Goal: Contribute content: Add original content to the website for others to see

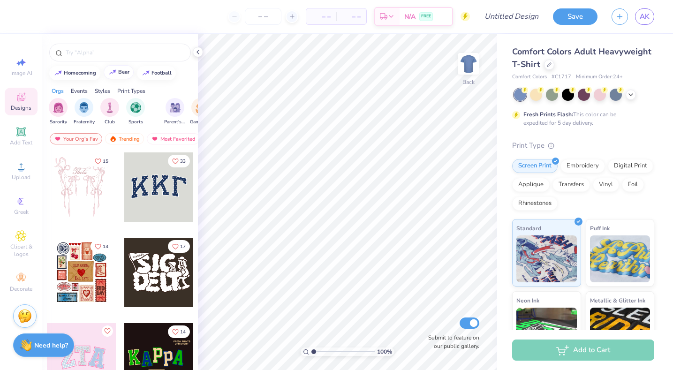
click at [118, 75] on div "bear" at bounding box center [123, 71] width 11 height 5
type input "bear"
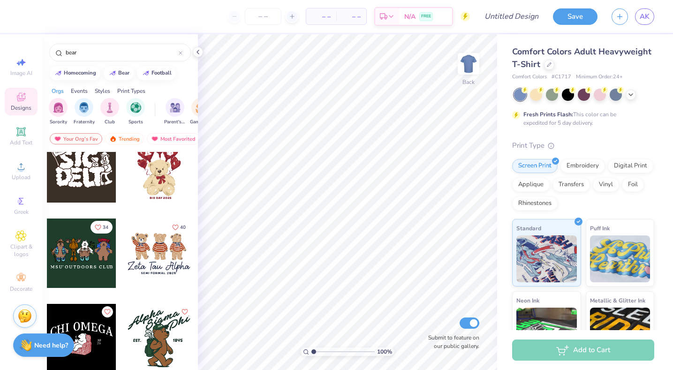
scroll to position [32, 0]
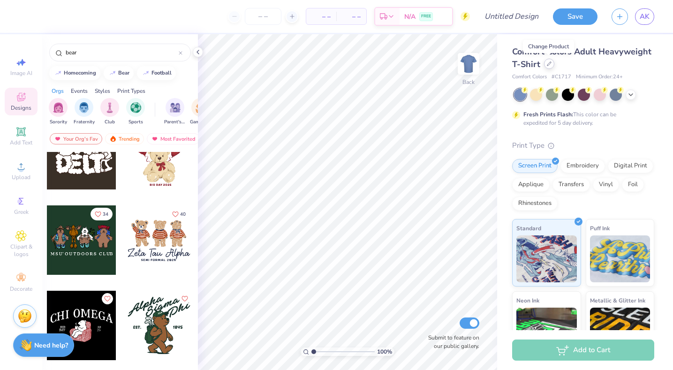
click at [550, 65] on icon at bounding box center [549, 63] width 5 height 5
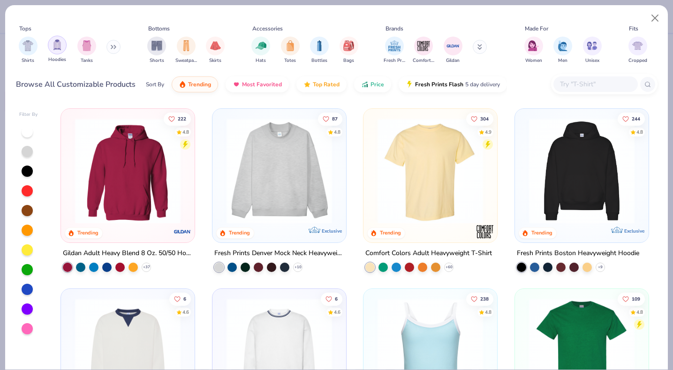
click at [62, 47] on div "filter for Hoodies" at bounding box center [57, 45] width 19 height 19
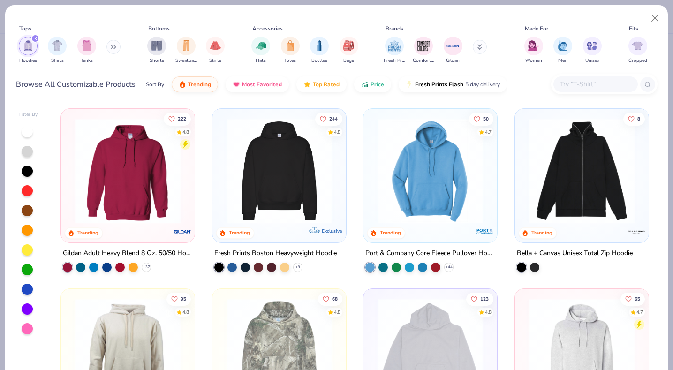
click at [153, 192] on img at bounding box center [127, 171] width 115 height 106
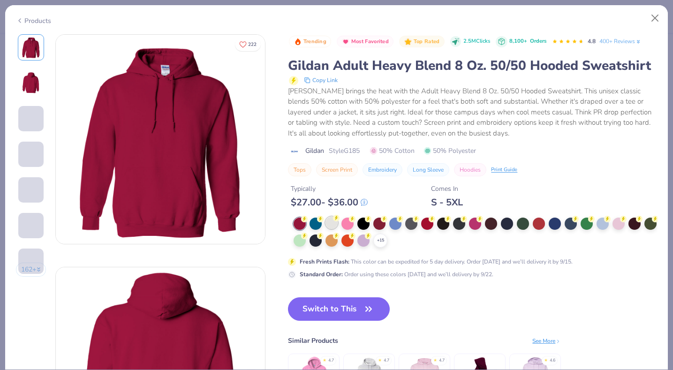
click at [334, 222] on div at bounding box center [332, 223] width 12 height 12
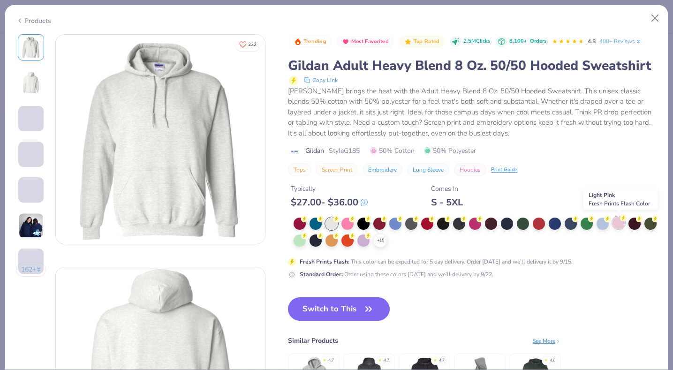
click at [619, 223] on div at bounding box center [619, 223] width 12 height 12
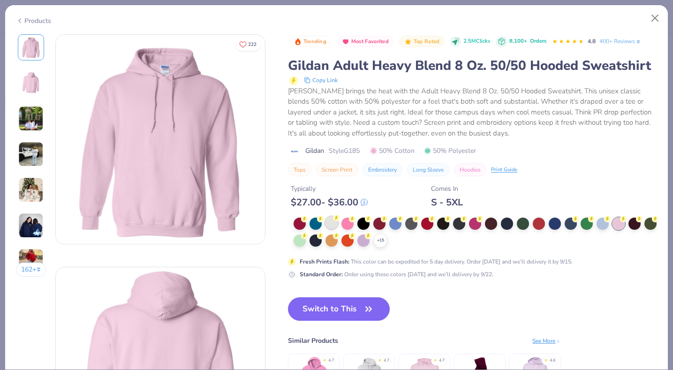
click at [334, 223] on div at bounding box center [332, 223] width 12 height 12
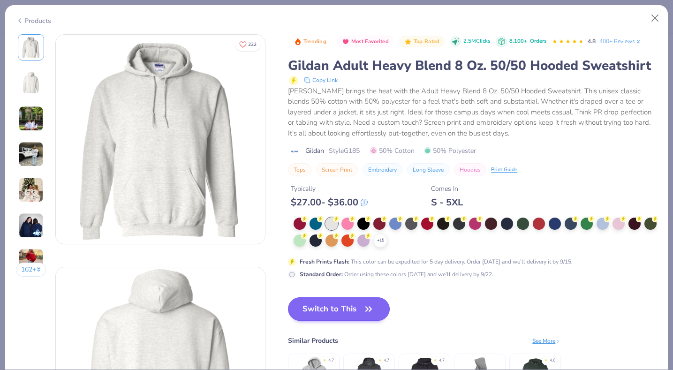
click at [347, 302] on button "Switch to This" at bounding box center [339, 309] width 102 height 23
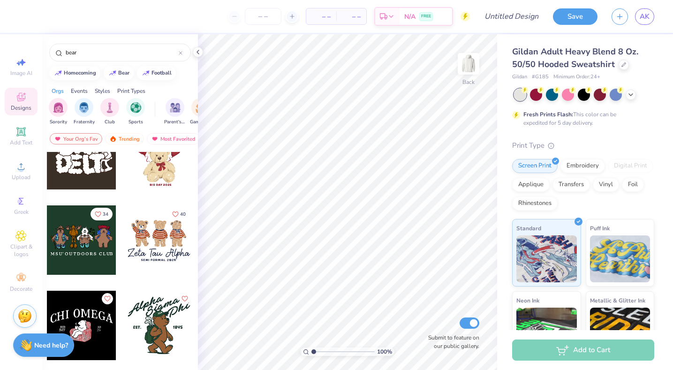
click at [158, 230] on div at bounding box center [158, 240] width 69 height 69
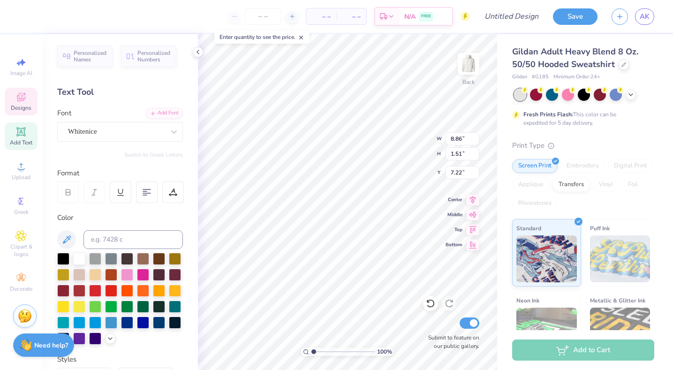
type input "5.00"
type input "0.31"
type input "8.68"
type input "7.25"
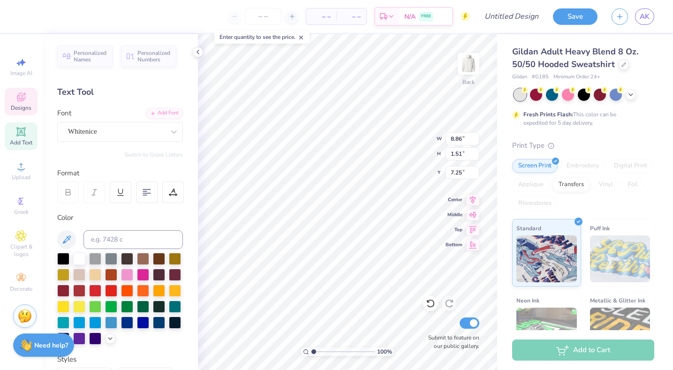
type textarea "Delta Gamma"
type input "2.41"
type input "1.81"
type input "3.97"
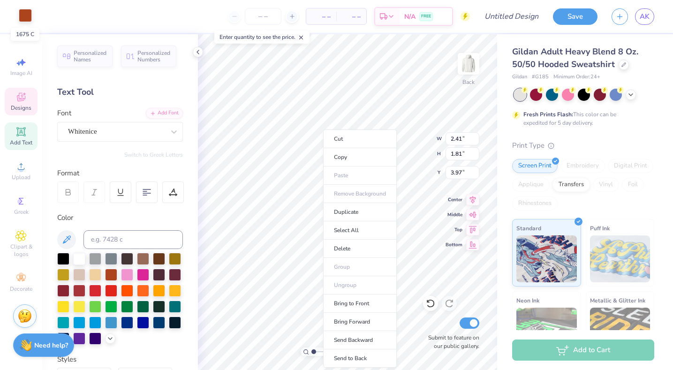
click at [25, 16] on div at bounding box center [25, 15] width 13 height 13
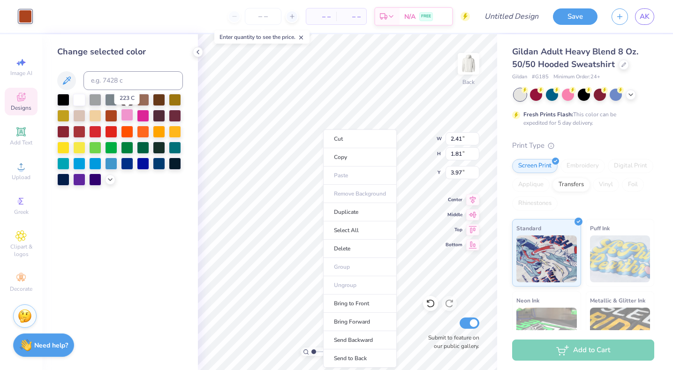
click at [126, 118] on div at bounding box center [127, 115] width 12 height 12
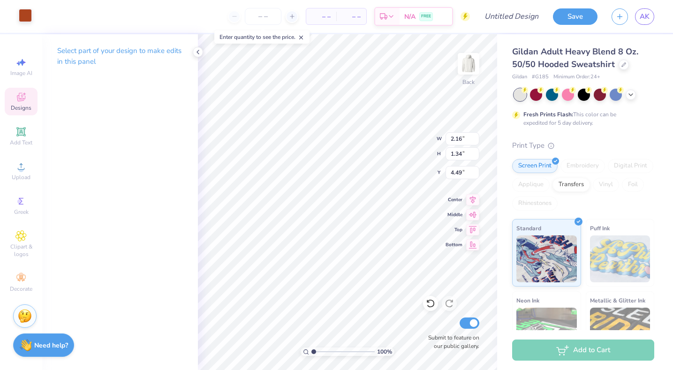
click at [23, 21] on div at bounding box center [25, 15] width 13 height 13
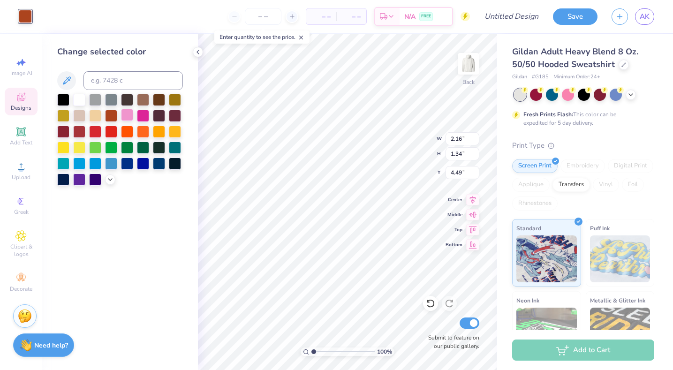
click at [127, 117] on div at bounding box center [127, 115] width 12 height 12
type input "2.29"
type input "3.86"
type input "3.10"
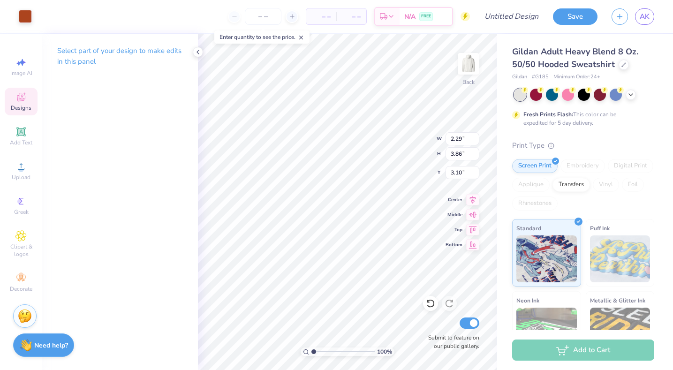
type input "2.16"
type input "1.30"
type input "4.44"
click at [24, 12] on div at bounding box center [25, 15] width 13 height 13
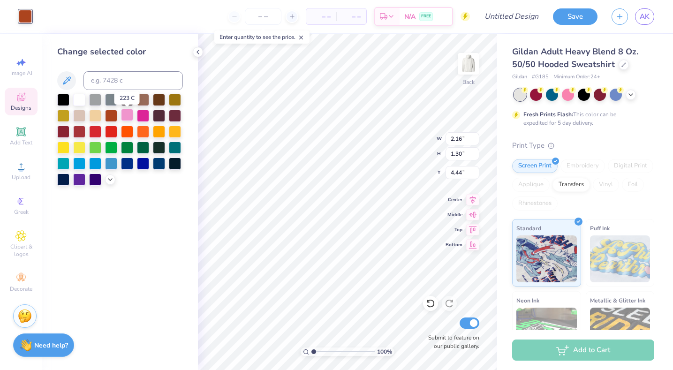
click at [129, 116] on div at bounding box center [127, 115] width 12 height 12
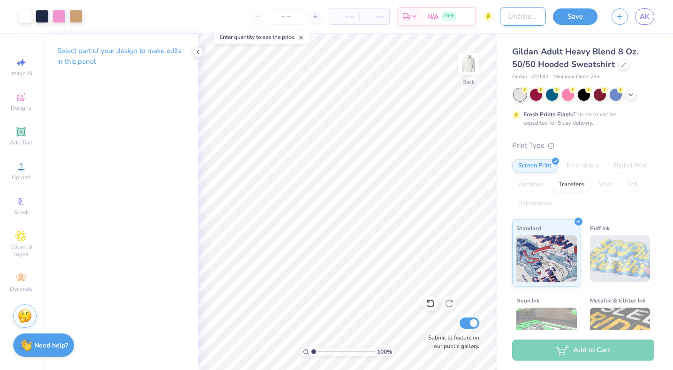
click at [514, 17] on input "Design Title" at bounding box center [523, 16] width 46 height 19
type input "Teddy bear sweatshirt 1"
click at [580, 12] on button "Save" at bounding box center [575, 15] width 45 height 16
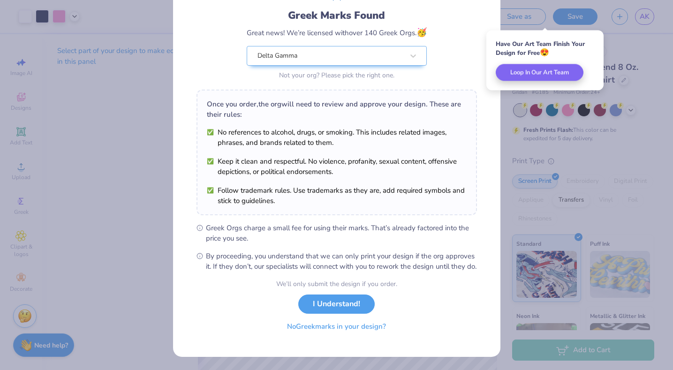
scroll to position [69, 0]
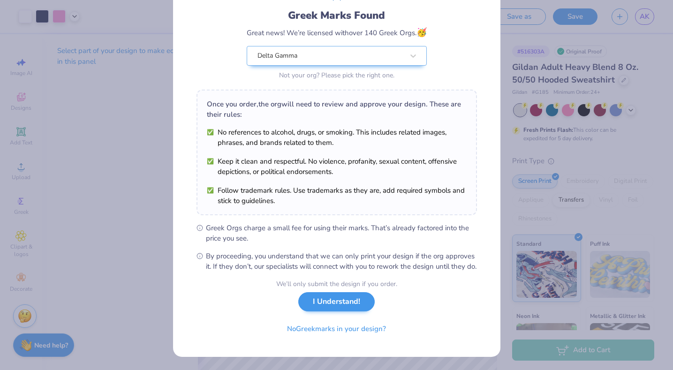
click at [323, 306] on button "I Understand!" at bounding box center [336, 301] width 76 height 19
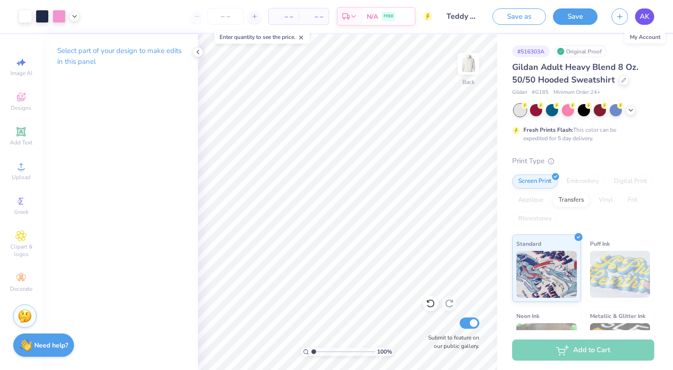
click at [643, 20] on span "AK" at bounding box center [645, 16] width 10 height 11
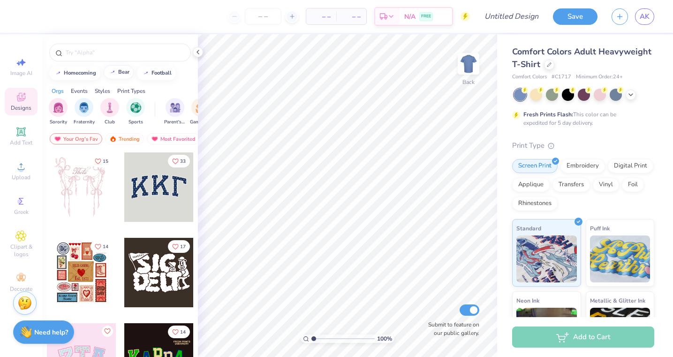
click at [121, 76] on button "bear" at bounding box center [119, 72] width 30 height 14
type input "bear"
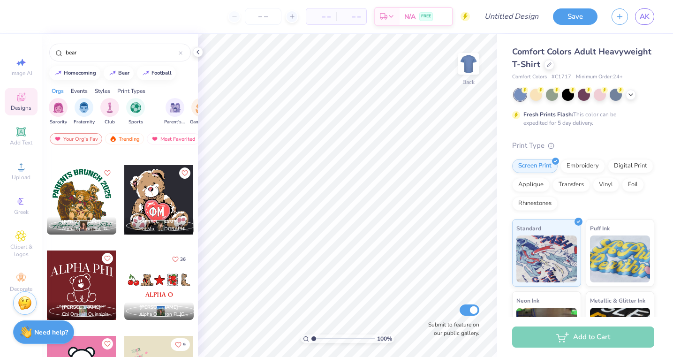
scroll to position [4088, 0]
click at [546, 65] on div at bounding box center [549, 64] width 10 height 10
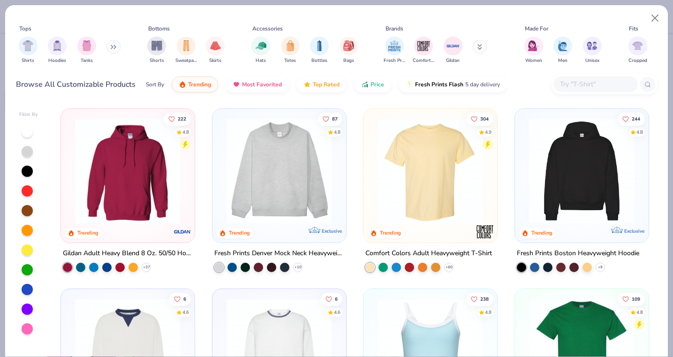
click at [116, 48] on icon at bounding box center [115, 47] width 1 height 3
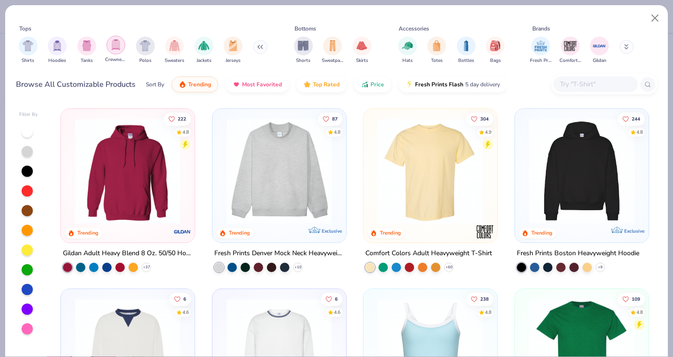
click at [118, 50] on img "filter for Crewnecks" at bounding box center [116, 44] width 10 height 11
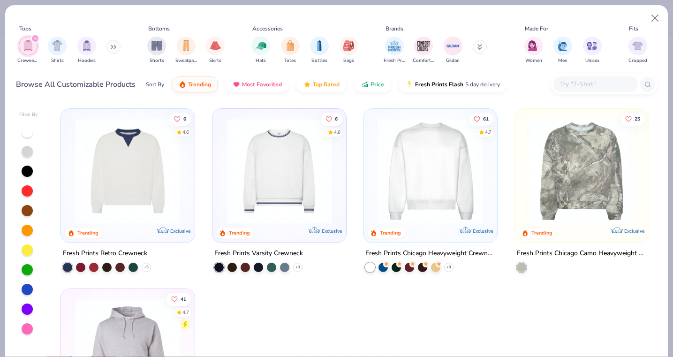
click at [445, 193] on img at bounding box center [430, 171] width 115 height 106
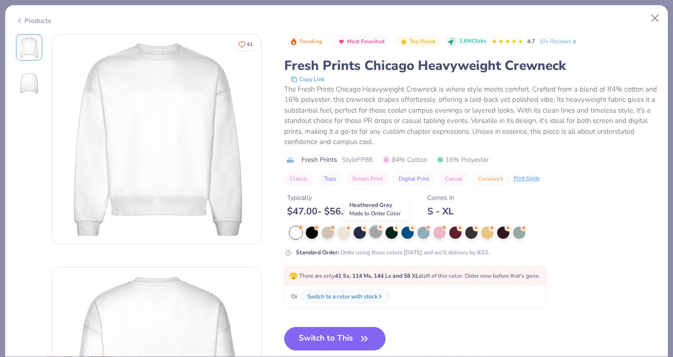
click at [380, 234] on div at bounding box center [376, 232] width 12 height 12
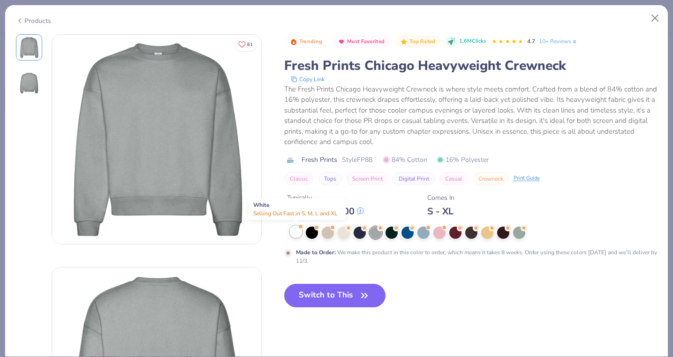
click at [298, 230] on div at bounding box center [296, 232] width 12 height 12
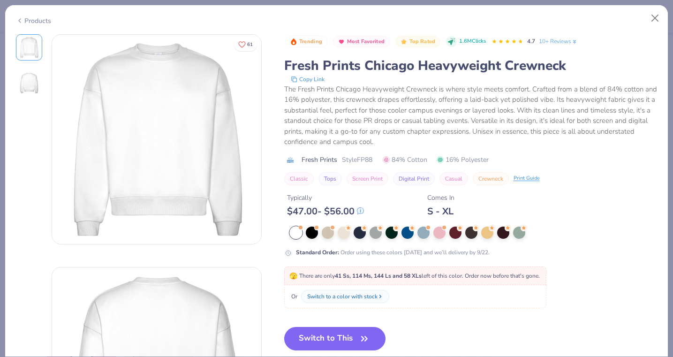
click at [646, 22] on div "Products" at bounding box center [336, 17] width 663 height 24
click at [659, 21] on button "Close" at bounding box center [656, 18] width 18 height 18
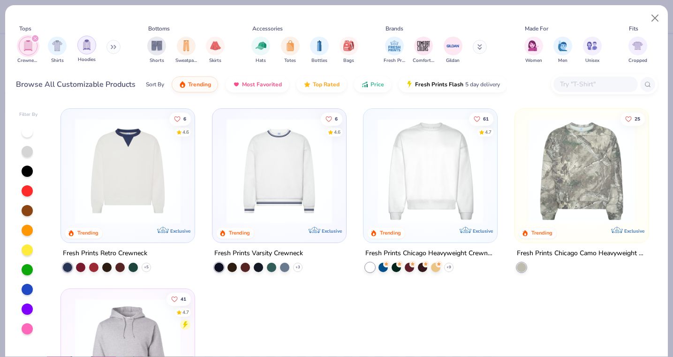
click at [95, 47] on div "filter for Hoodies" at bounding box center [86, 45] width 19 height 19
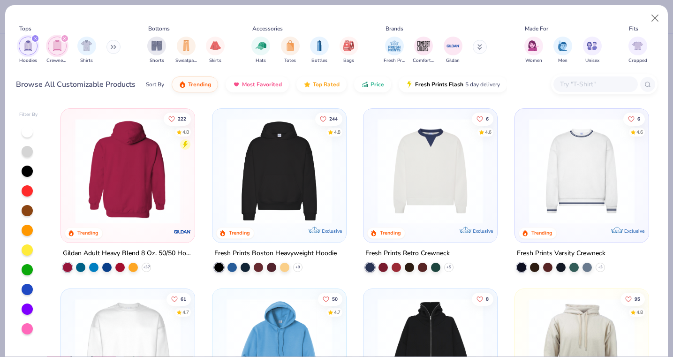
click at [98, 150] on div at bounding box center [128, 171] width 344 height 106
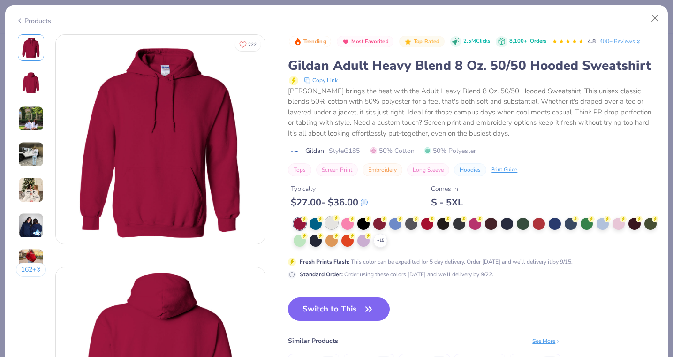
click at [330, 226] on div at bounding box center [332, 223] width 12 height 12
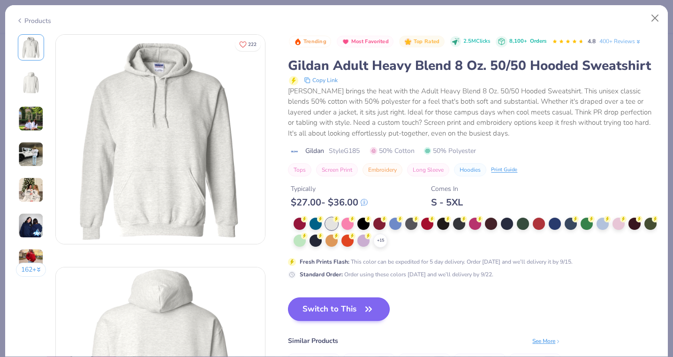
click at [332, 302] on button "Switch to This" at bounding box center [339, 309] width 102 height 23
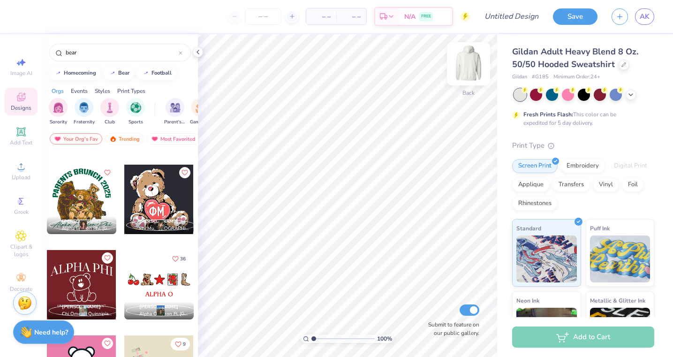
click at [472, 69] on img at bounding box center [469, 64] width 38 height 38
click at [156, 207] on div at bounding box center [158, 199] width 69 height 69
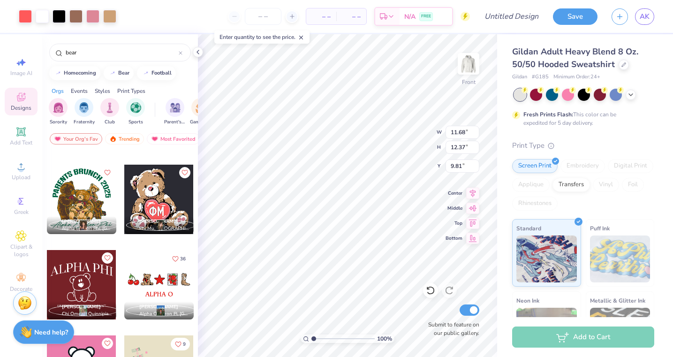
type input "6.00"
type input "2.92"
type input "1.99"
type input "13.55"
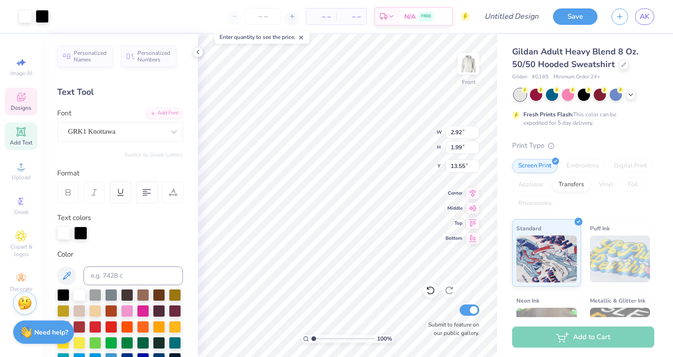
type input "13.60"
click at [430, 294] on icon at bounding box center [431, 291] width 8 height 8
type textarea "DG"
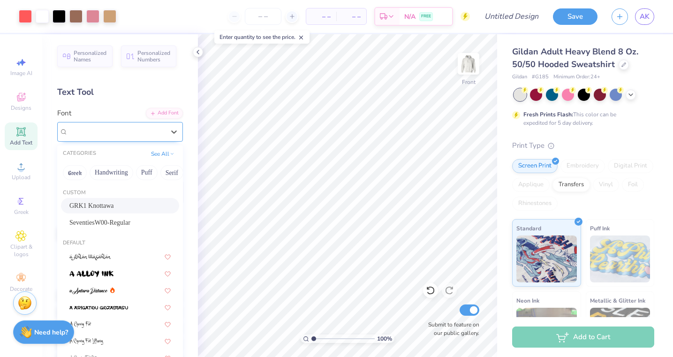
click at [139, 129] on div "GRK1 Knottawa" at bounding box center [116, 131] width 99 height 15
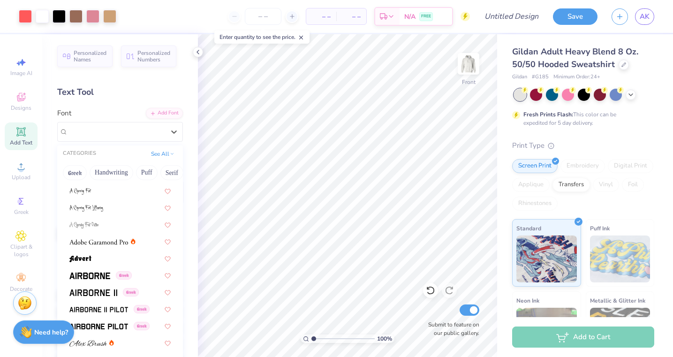
scroll to position [133, 0]
click at [118, 242] on img at bounding box center [98, 242] width 59 height 7
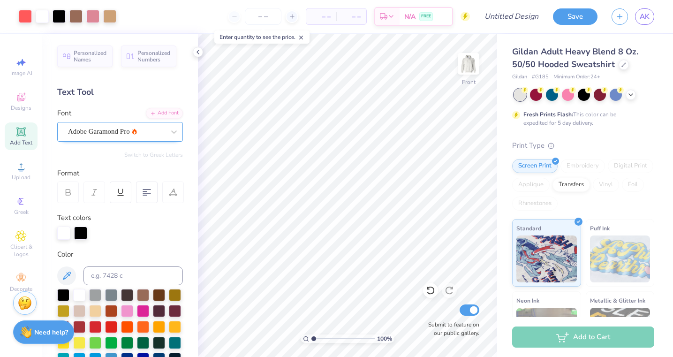
click at [153, 133] on div "Adobe Garamond Pro" at bounding box center [116, 131] width 99 height 15
click at [435, 291] on icon at bounding box center [431, 291] width 8 height 8
click at [160, 130] on div "Adobe Garamond Pro" at bounding box center [116, 131] width 99 height 15
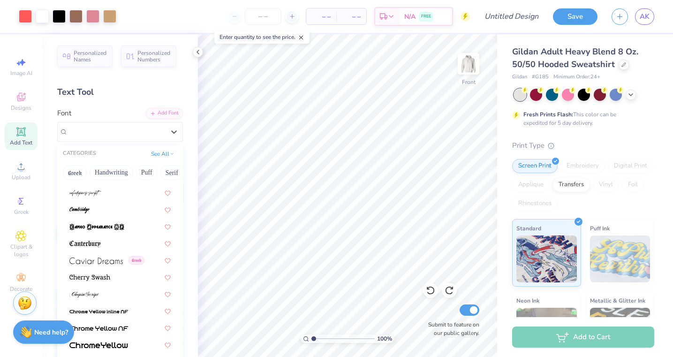
scroll to position [1026, 0]
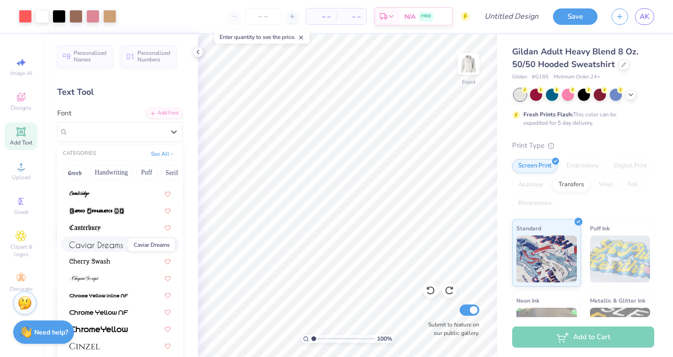
click at [116, 248] on img at bounding box center [96, 245] width 54 height 7
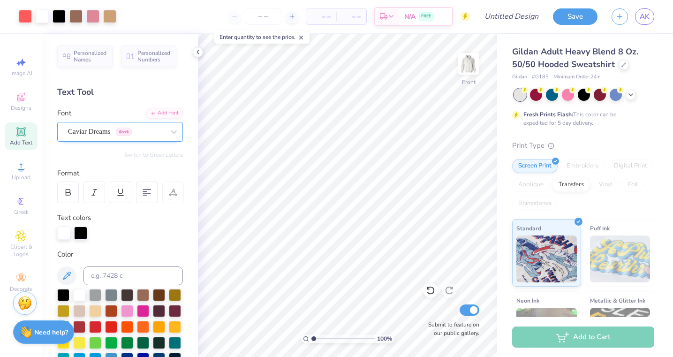
click at [145, 135] on div "Caviar Dreams Greek" at bounding box center [116, 131] width 99 height 15
click at [433, 292] on icon at bounding box center [430, 290] width 9 height 9
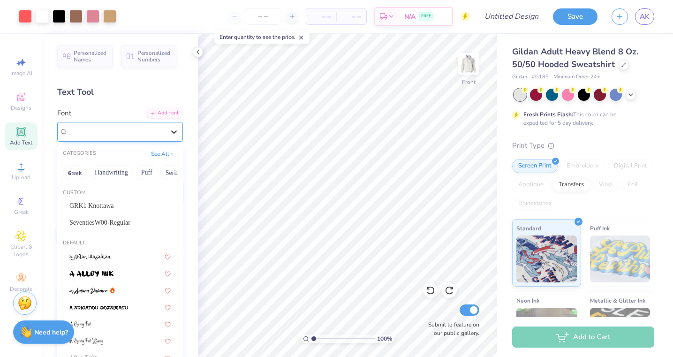
click at [168, 129] on div at bounding box center [174, 131] width 17 height 17
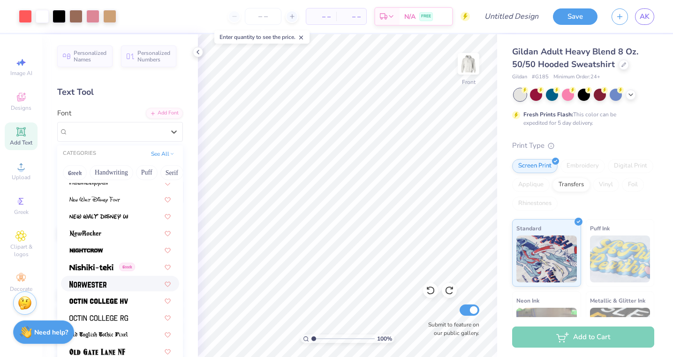
scroll to position [3611, 0]
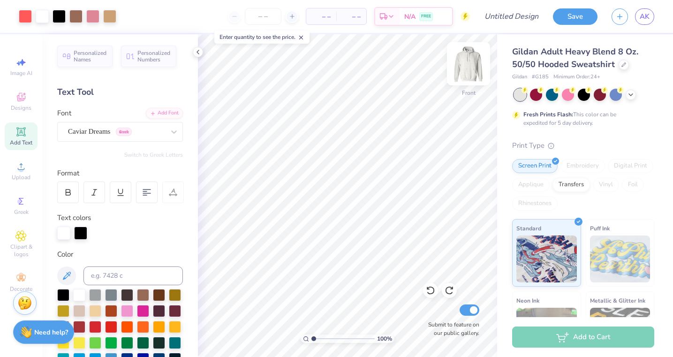
click at [473, 69] on img at bounding box center [469, 64] width 38 height 38
click at [482, 64] on img at bounding box center [469, 64] width 38 height 38
click at [515, 21] on input "Design Title" at bounding box center [523, 16] width 46 height 19
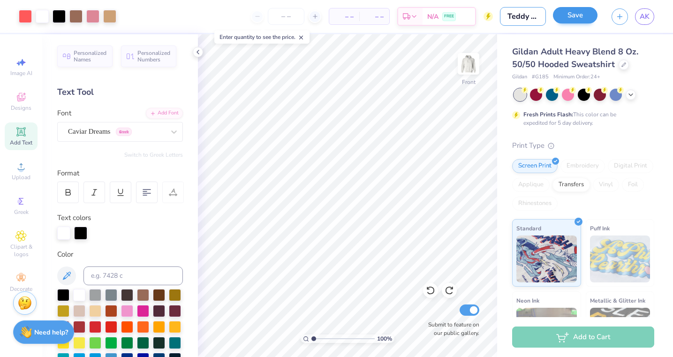
type input "Teddy bear sweatshirt 2"
click at [577, 23] on div "Save" at bounding box center [575, 16] width 45 height 16
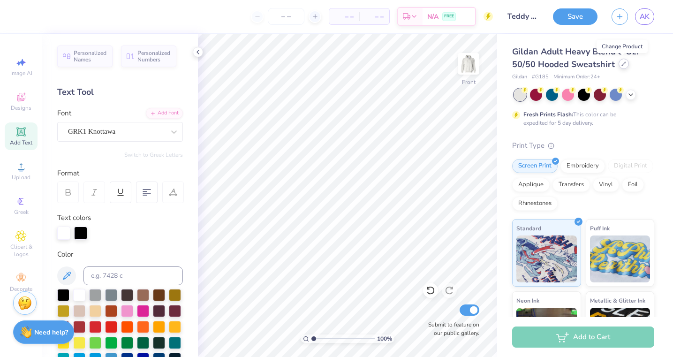
click at [623, 68] on div at bounding box center [624, 64] width 10 height 10
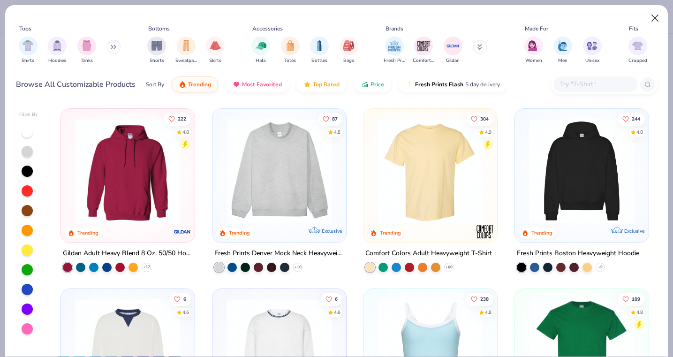
click at [652, 19] on button "Close" at bounding box center [656, 18] width 18 height 18
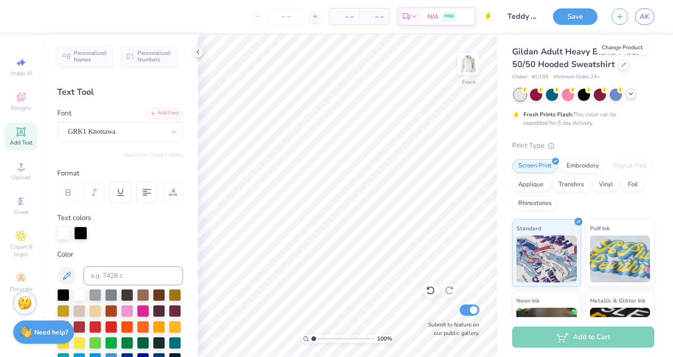
click at [630, 95] on icon at bounding box center [631, 94] width 8 height 8
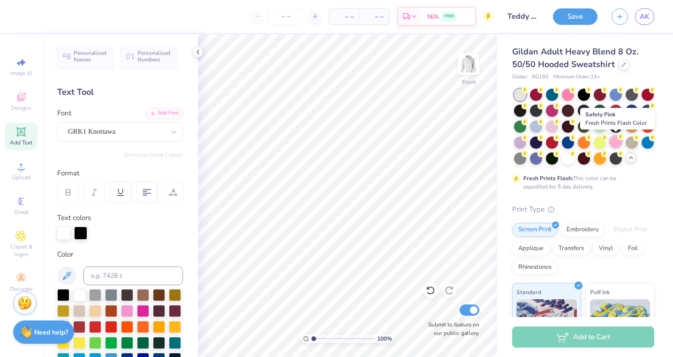
click at [619, 145] on div at bounding box center [616, 142] width 12 height 12
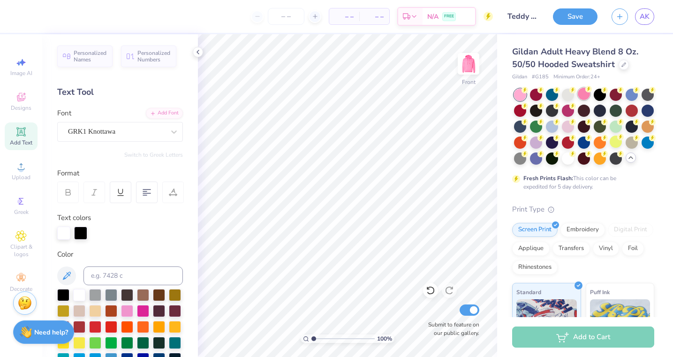
click at [585, 95] on div at bounding box center [584, 94] width 12 height 12
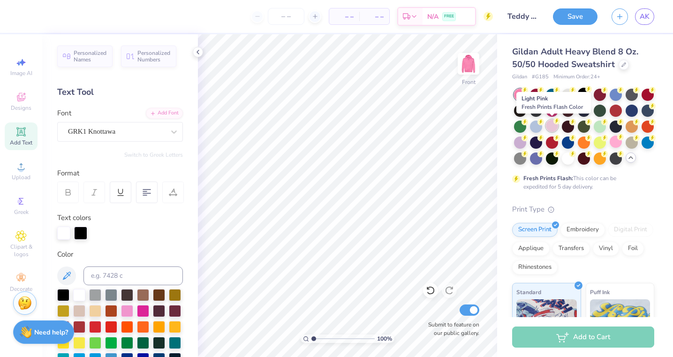
click at [554, 128] on div at bounding box center [552, 126] width 12 height 12
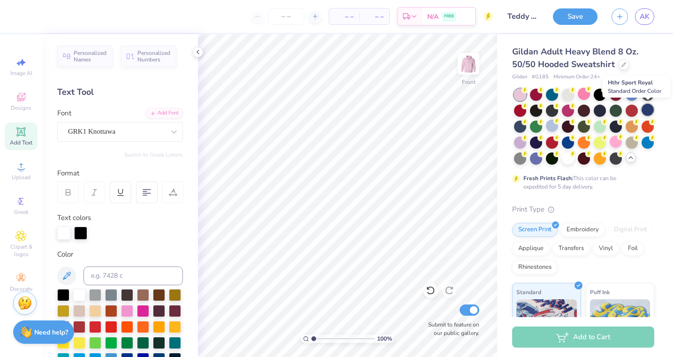
click at [650, 110] on div at bounding box center [648, 110] width 12 height 12
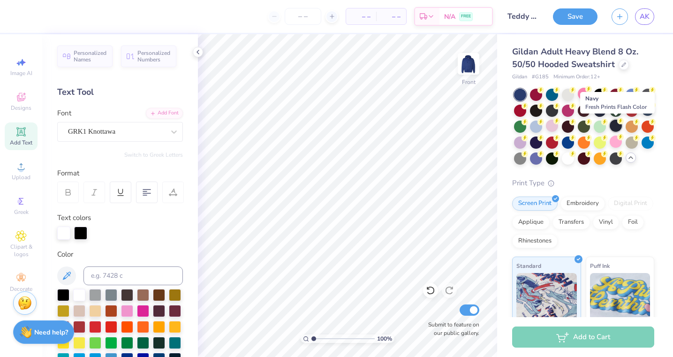
click at [611, 126] on div at bounding box center [616, 126] width 12 height 12
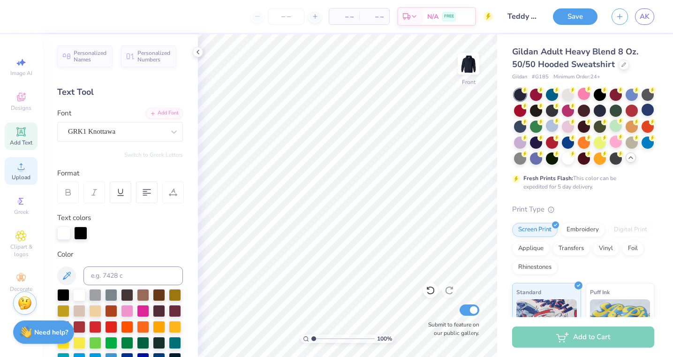
click at [23, 177] on span "Upload" at bounding box center [21, 178] width 19 height 8
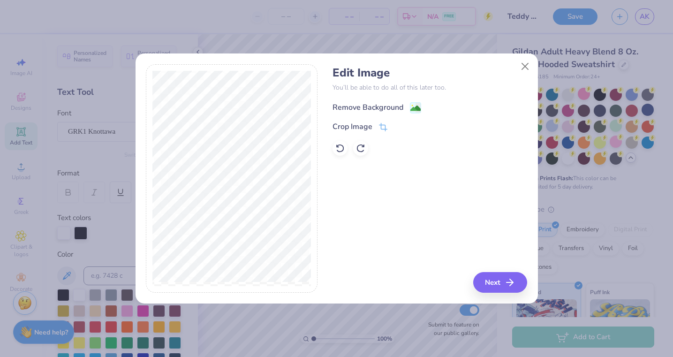
click at [392, 106] on div "Remove Background" at bounding box center [368, 107] width 71 height 11
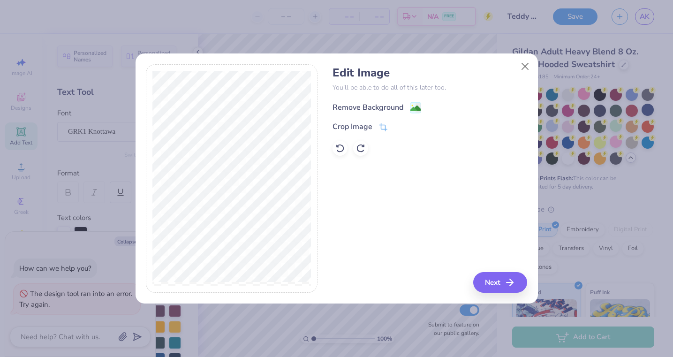
click at [389, 107] on div "Remove Background" at bounding box center [368, 107] width 71 height 11
click at [365, 126] on div "Crop Image" at bounding box center [353, 127] width 40 height 11
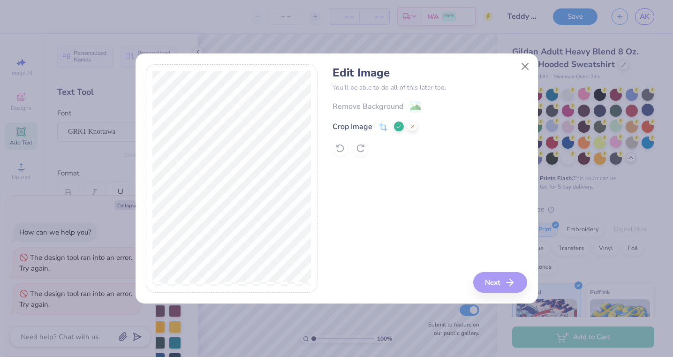
click at [399, 128] on icon at bounding box center [399, 127] width 6 height 6
click at [401, 107] on div "Remove Background" at bounding box center [368, 107] width 71 height 11
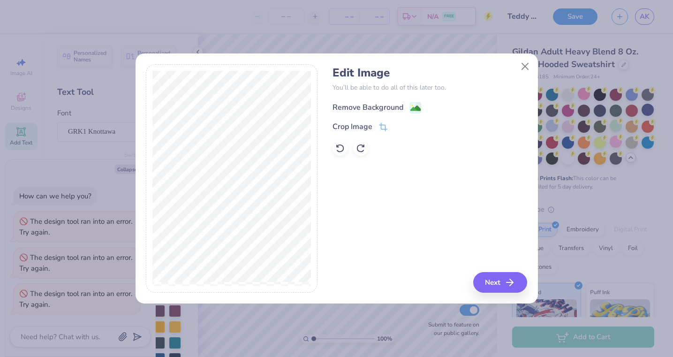
click at [401, 107] on div "Remove Background" at bounding box center [368, 107] width 71 height 11
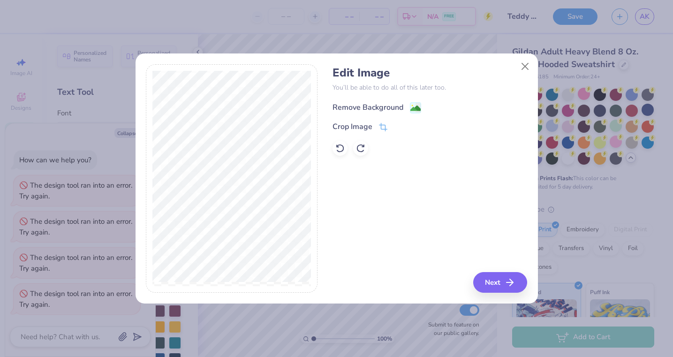
click at [401, 108] on div "Remove Background" at bounding box center [368, 107] width 71 height 11
click at [528, 67] on button "Close" at bounding box center [525, 67] width 18 height 18
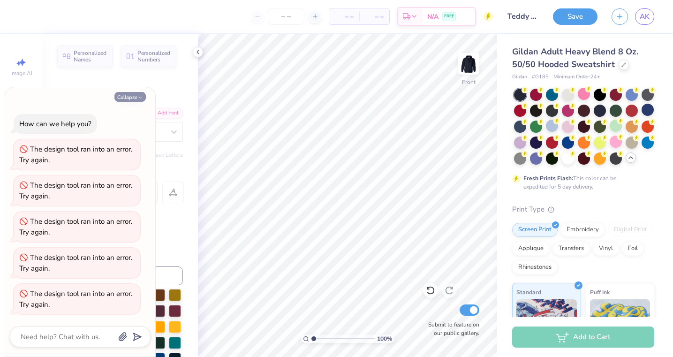
click at [135, 100] on button "Collapse" at bounding box center [130, 97] width 31 height 10
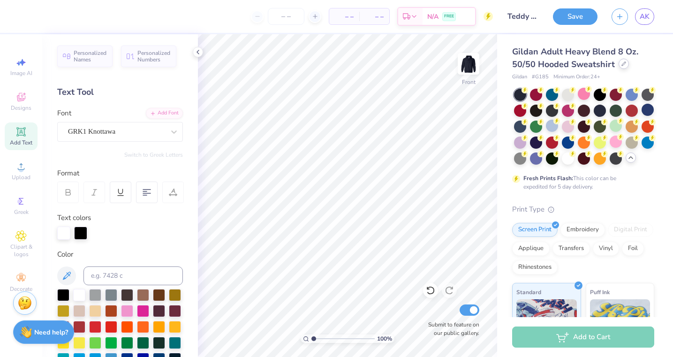
click at [622, 65] on icon at bounding box center [624, 64] width 4 height 4
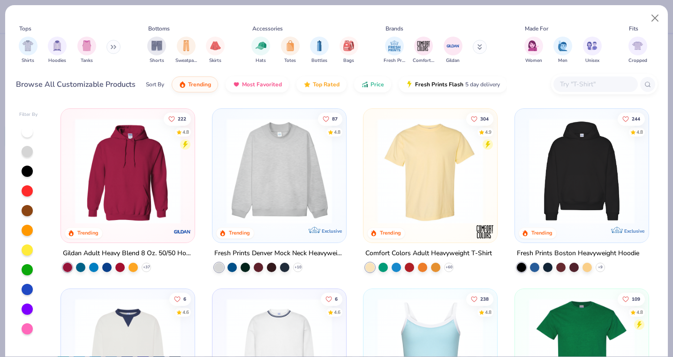
click at [540, 197] on img at bounding box center [582, 171] width 115 height 106
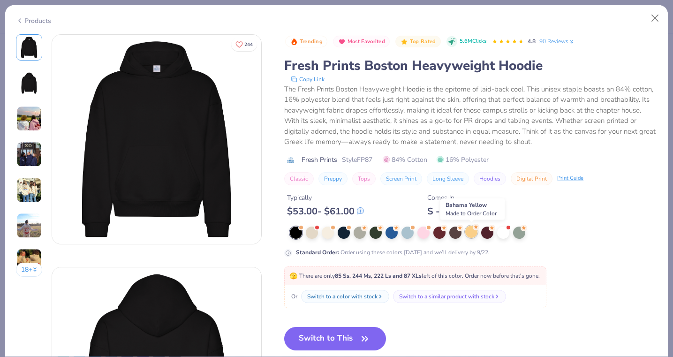
click at [471, 233] on div at bounding box center [472, 232] width 12 height 12
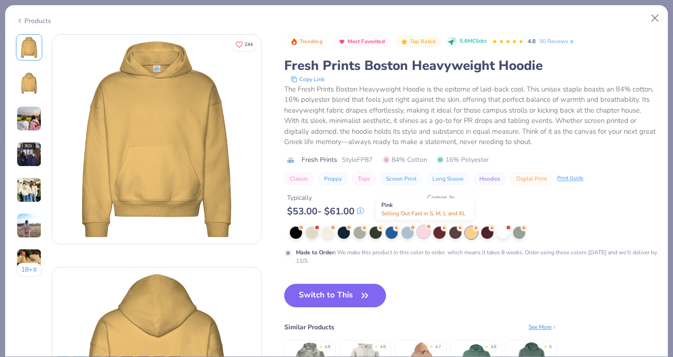
click at [426, 237] on div at bounding box center [424, 232] width 12 height 12
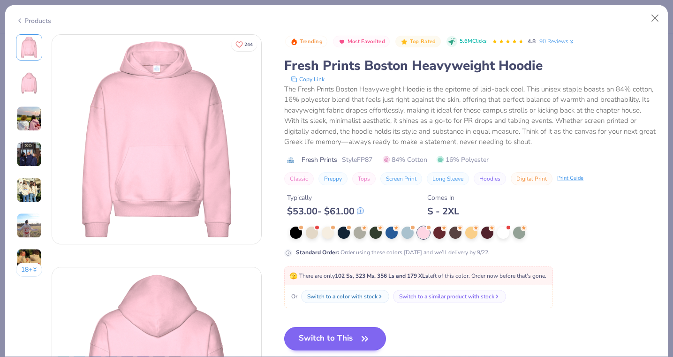
click at [328, 329] on button "Switch to This" at bounding box center [335, 338] width 102 height 23
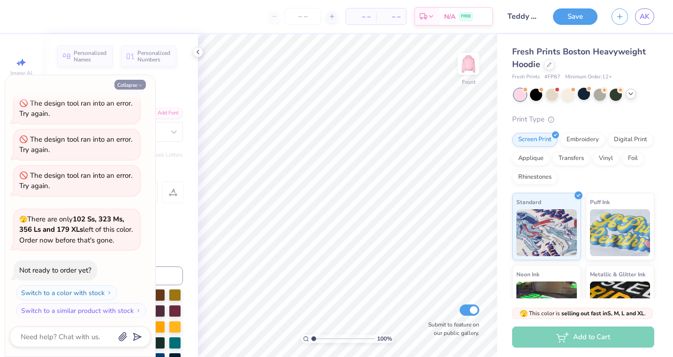
click at [131, 83] on button "Collapse" at bounding box center [130, 85] width 31 height 10
type textarea "x"
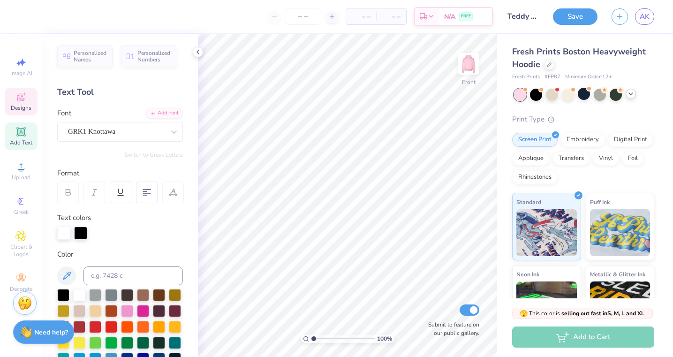
click at [20, 110] on span "Designs" at bounding box center [21, 108] width 21 height 8
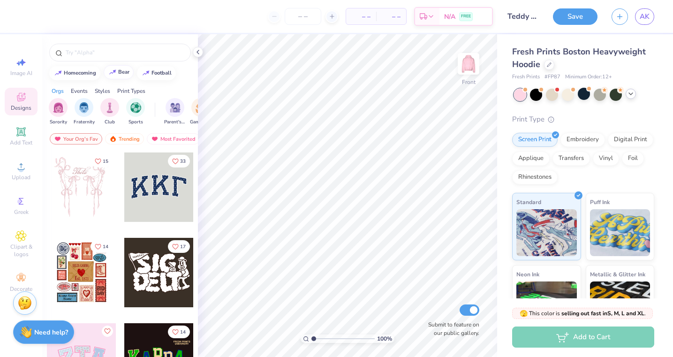
click at [113, 74] on img at bounding box center [113, 72] width 8 height 6
type input "bear"
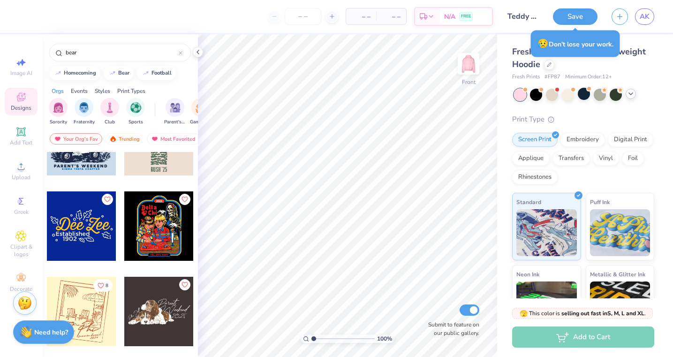
scroll to position [12525, 0]
